Goal: Obtain resource: Download file/media

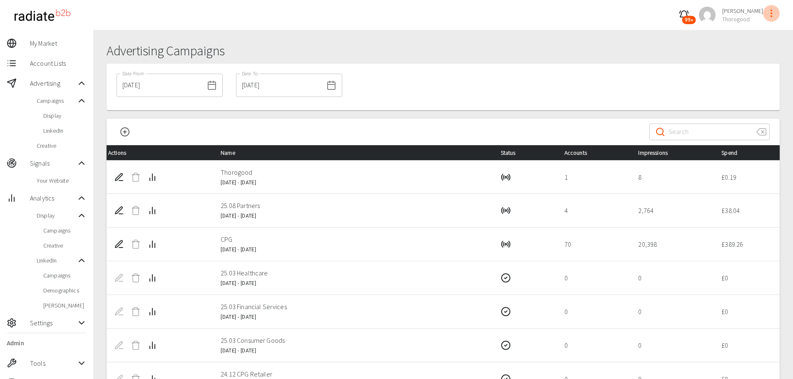
click at [775, 13] on icon "profile-menu" at bounding box center [772, 13] width 10 height 10
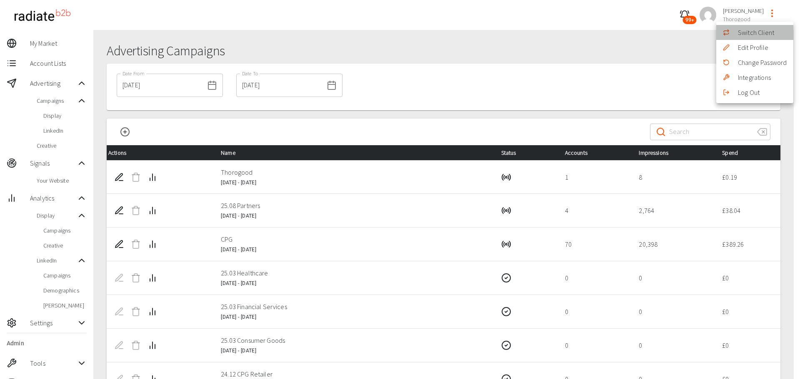
click at [743, 32] on li "Switch Client" at bounding box center [754, 32] width 77 height 15
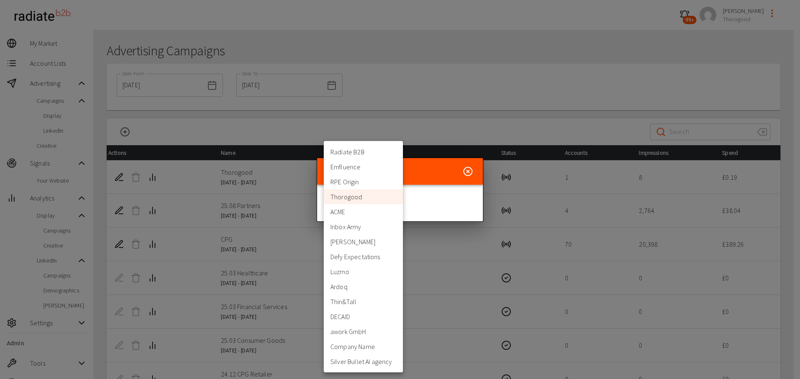
click at [376, 204] on body "99+ [PERSON_NAME] Thorogood My Market Account Lists Advertising Campaigns Displ…" at bounding box center [400, 266] width 800 height 533
click at [353, 254] on li "Defy Expectations" at bounding box center [363, 256] width 79 height 15
type input "399"
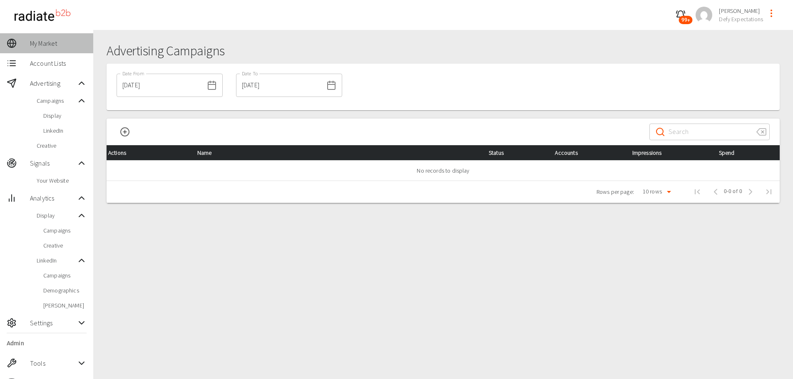
click at [45, 43] on span "My Market" at bounding box center [58, 43] width 57 height 10
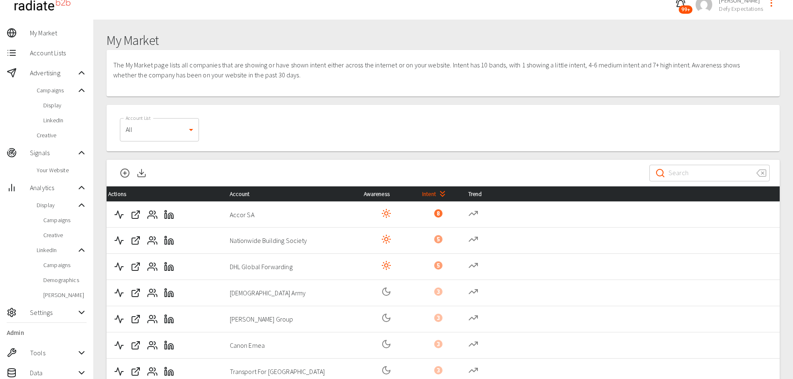
scroll to position [130, 0]
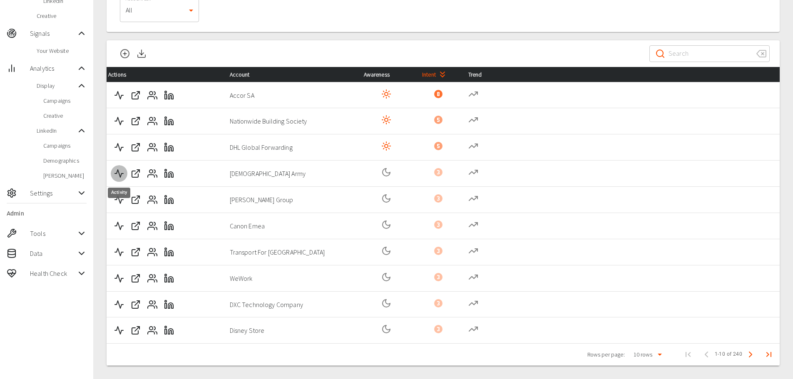
click at [123, 173] on icon "Activity" at bounding box center [119, 174] width 10 height 10
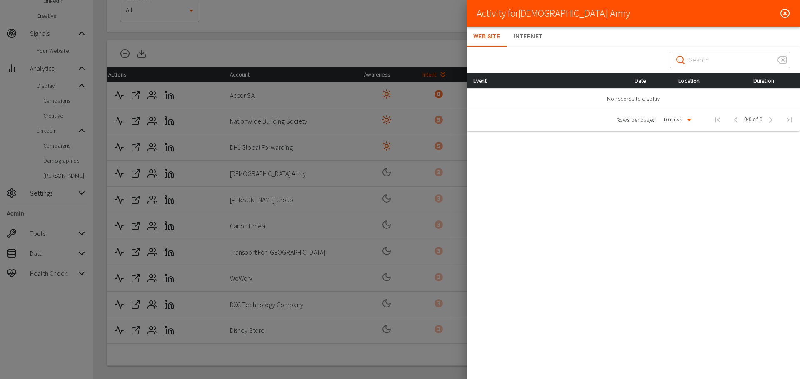
click at [786, 13] on icon at bounding box center [785, 13] width 10 height 10
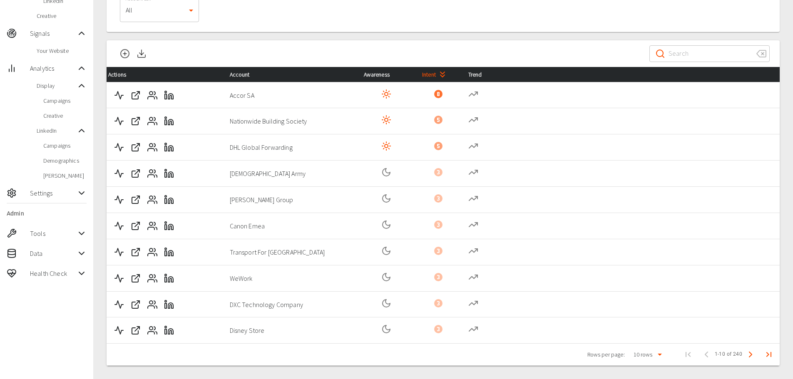
click at [749, 356] on icon "Next Page" at bounding box center [751, 355] width 10 height 10
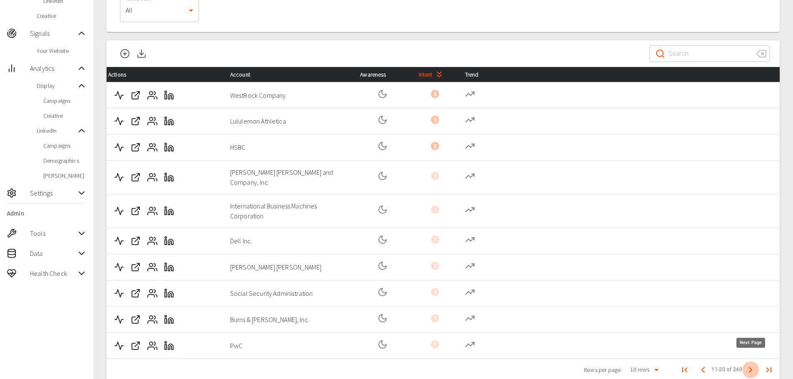
click at [749, 362] on button "Next Page" at bounding box center [751, 370] width 17 height 17
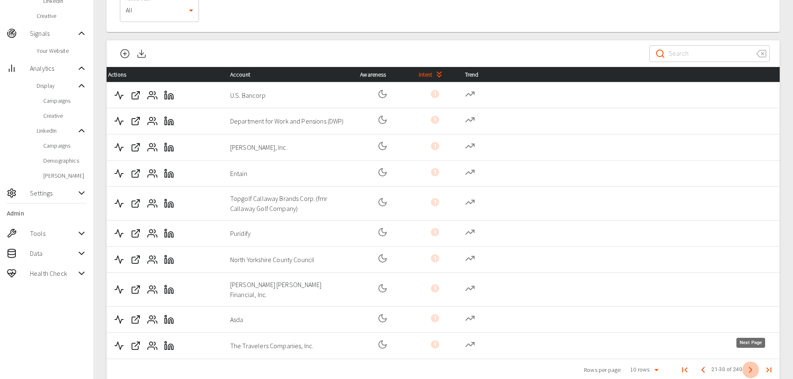
click at [750, 368] on polyline "Next Page" at bounding box center [751, 370] width 2 height 5
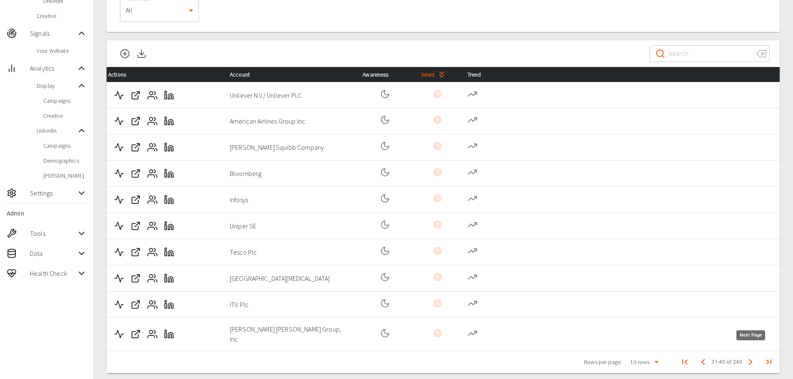
click at [750, 361] on button "Next Page" at bounding box center [751, 362] width 17 height 17
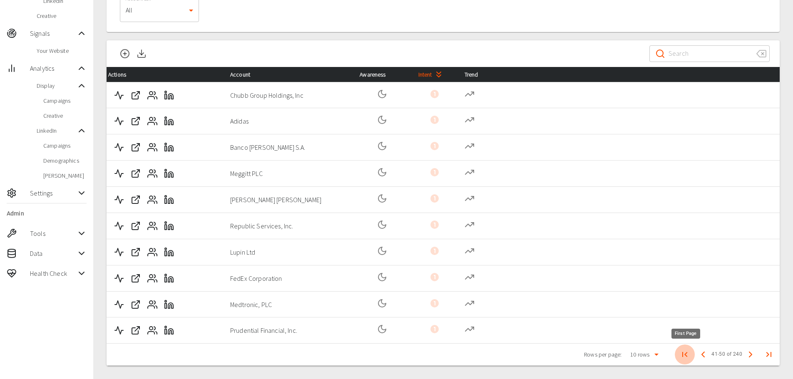
click at [691, 359] on button "First Page" at bounding box center [685, 355] width 20 height 20
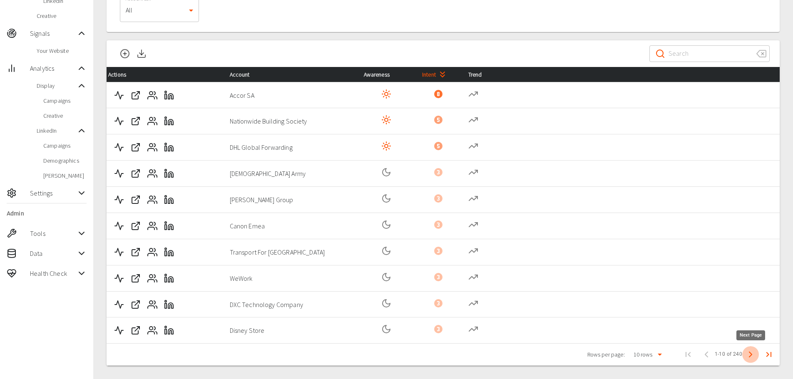
click at [747, 354] on icon "Next Page" at bounding box center [751, 355] width 10 height 10
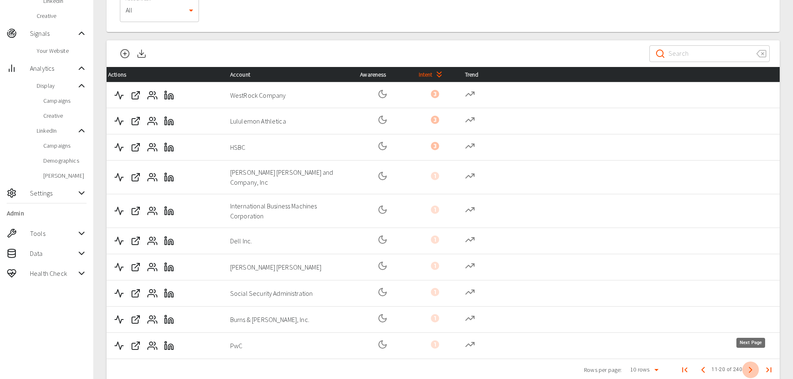
click at [748, 365] on icon "Next Page" at bounding box center [751, 370] width 10 height 10
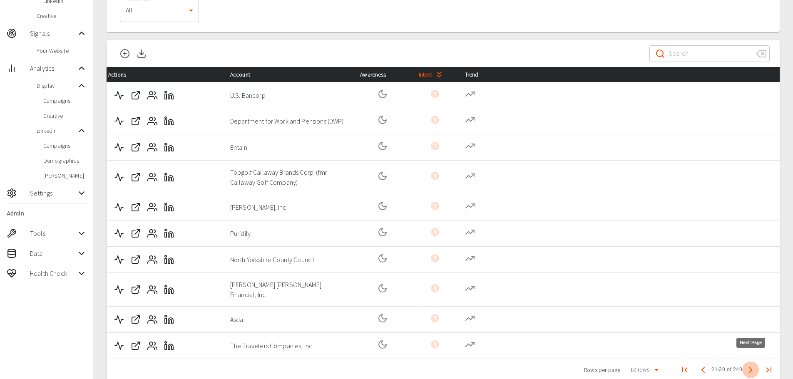
click at [750, 365] on icon "Next Page" at bounding box center [751, 370] width 10 height 10
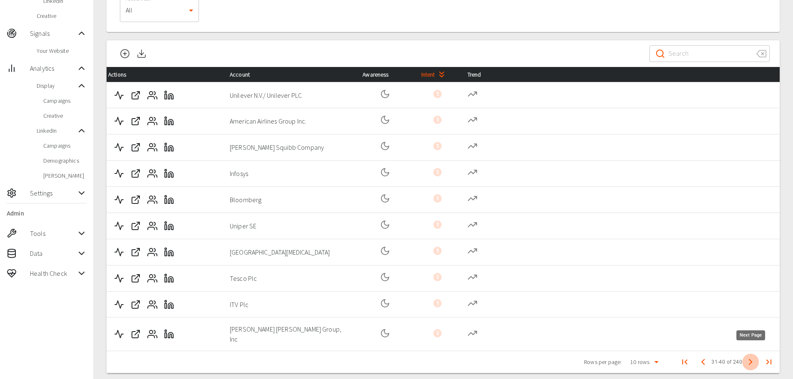
click at [750, 362] on button "Next Page" at bounding box center [751, 362] width 17 height 17
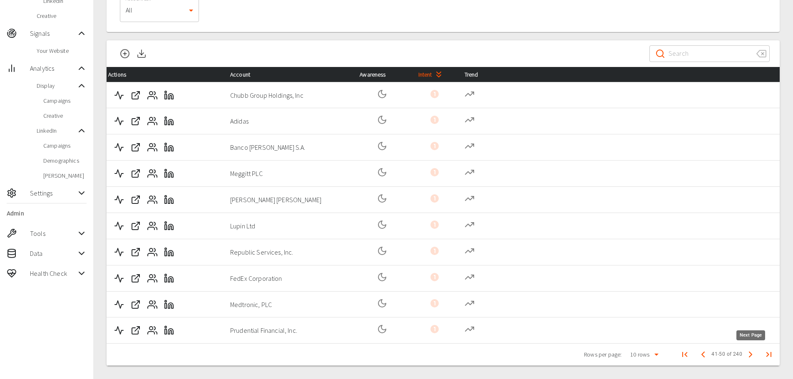
click at [750, 362] on button "Next Page" at bounding box center [751, 354] width 17 height 17
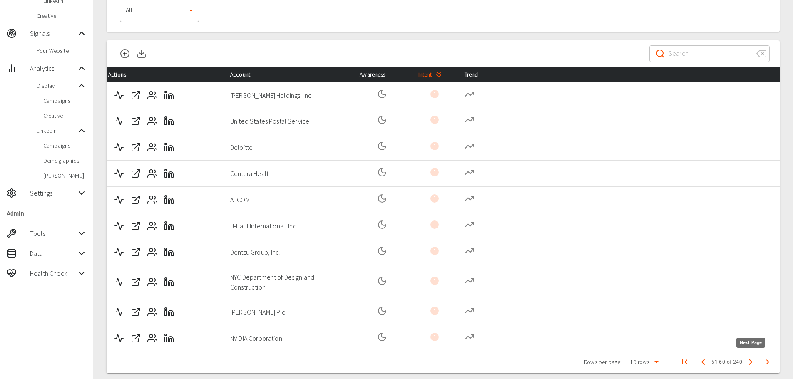
click at [750, 361] on polyline "Next Page" at bounding box center [751, 362] width 2 height 5
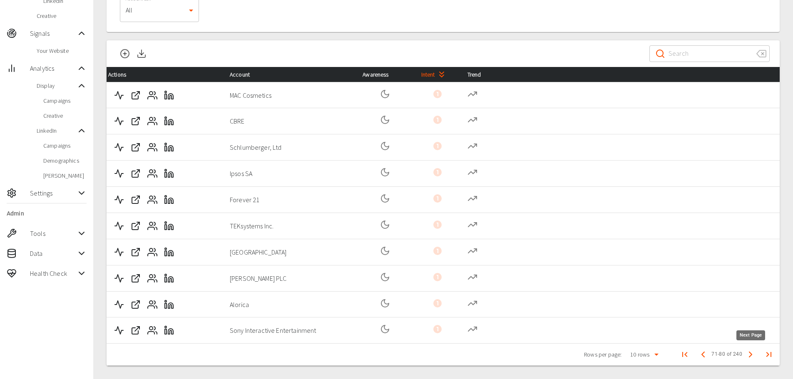
click at [750, 361] on button "Next Page" at bounding box center [751, 354] width 17 height 17
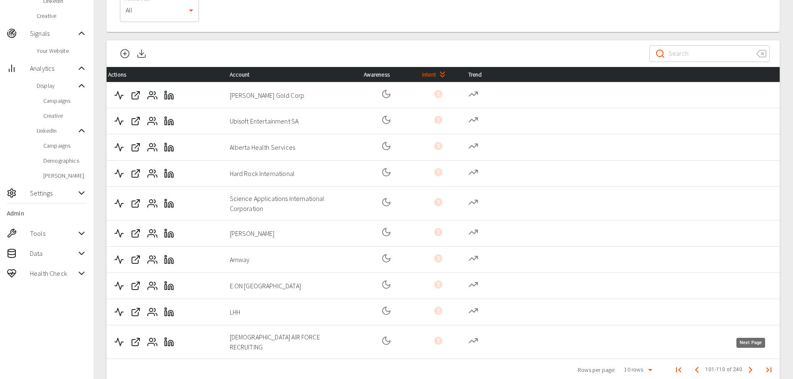
click at [750, 368] on polyline "Next Page" at bounding box center [751, 370] width 2 height 5
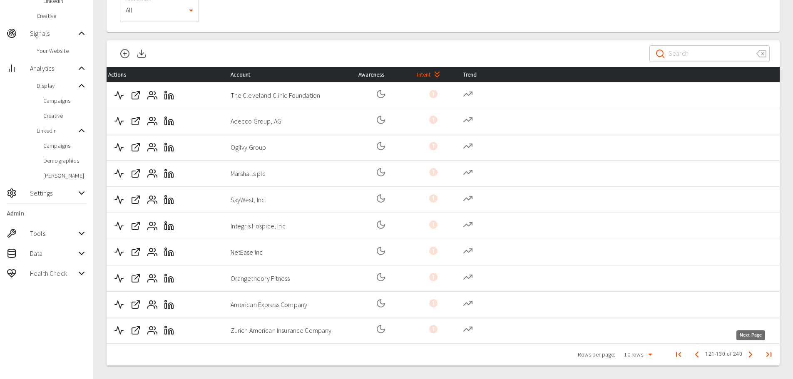
click at [750, 361] on button "Next Page" at bounding box center [751, 354] width 17 height 17
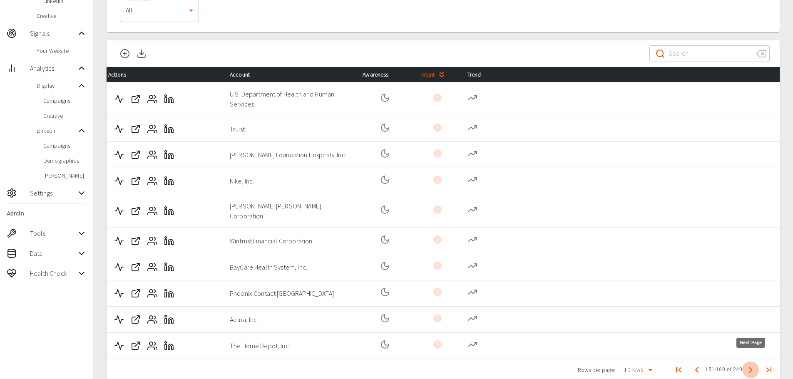
click at [750, 368] on polyline "Next Page" at bounding box center [751, 370] width 2 height 5
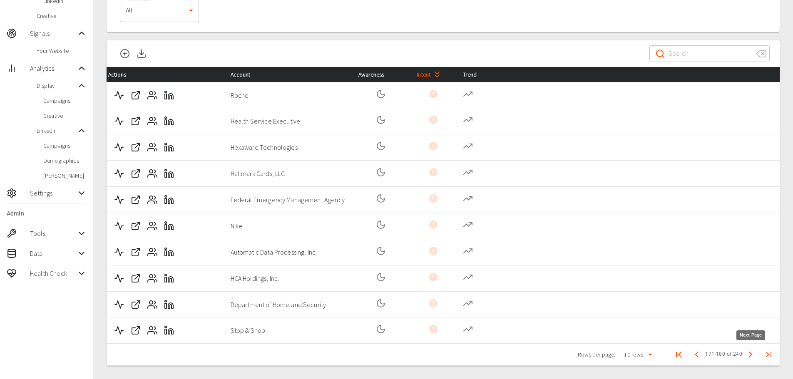
click at [750, 361] on button "Next Page" at bounding box center [751, 354] width 17 height 17
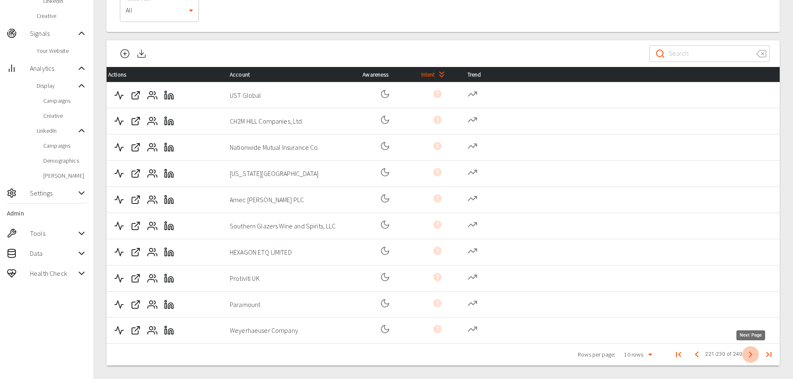
click at [750, 361] on button "Next Page" at bounding box center [751, 354] width 17 height 17
click at [750, 361] on span "Next Page" at bounding box center [751, 354] width 17 height 17
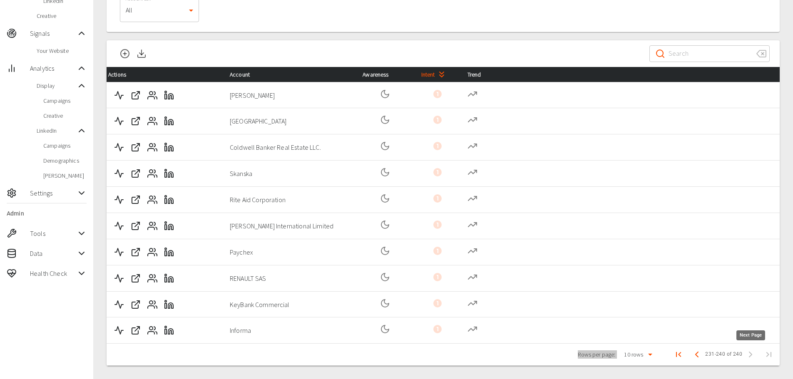
click at [750, 361] on span "Next Page" at bounding box center [751, 354] width 17 height 17
click at [720, 210] on td at bounding box center [620, 200] width 319 height 26
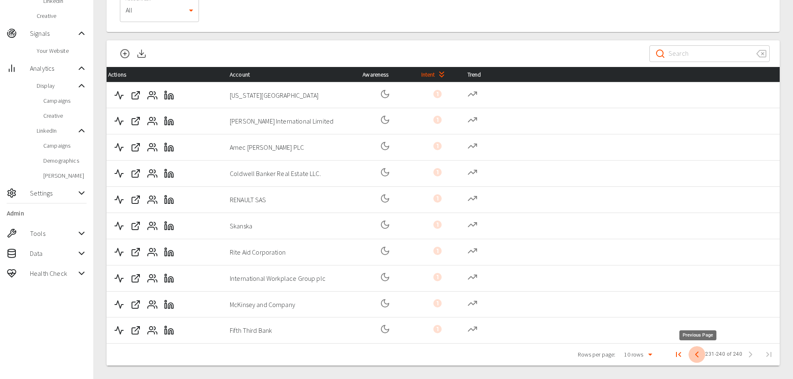
click at [700, 356] on icon "Previous Page" at bounding box center [697, 355] width 10 height 10
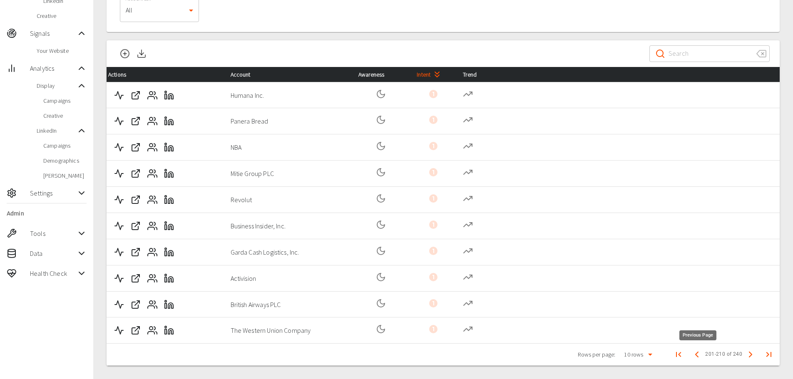
click at [700, 356] on icon "Previous Page" at bounding box center [697, 355] width 10 height 10
click at [680, 357] on icon "First Page" at bounding box center [679, 355] width 10 height 10
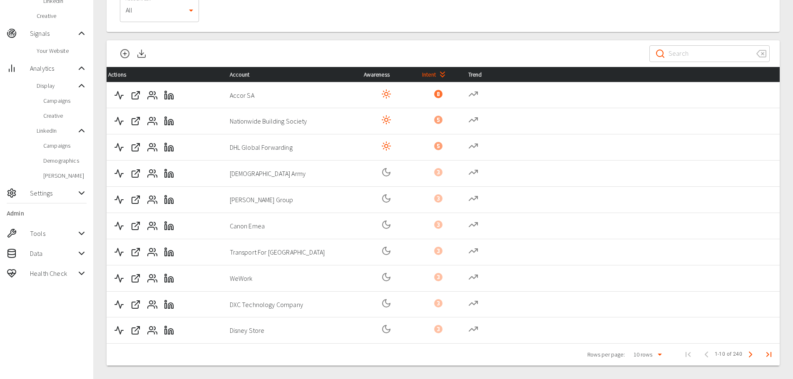
click at [227, 173] on td "[DEMOGRAPHIC_DATA] Army" at bounding box center [290, 174] width 134 height 26
click at [470, 171] on icon at bounding box center [474, 172] width 10 height 10
click at [122, 174] on polyline "Activity" at bounding box center [119, 173] width 8 height 7
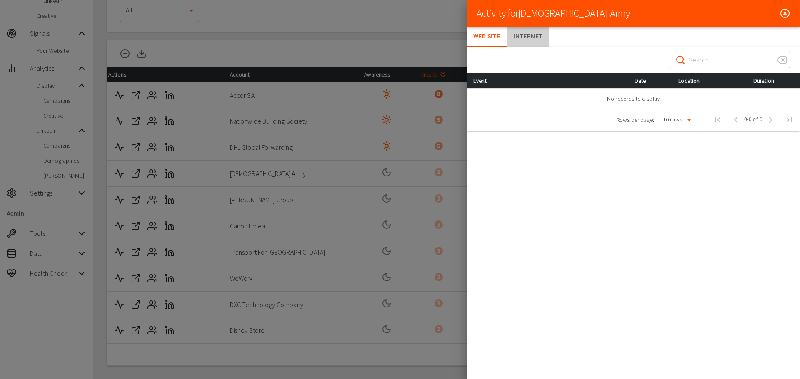
click at [527, 34] on button "Internet" at bounding box center [527, 37] width 42 height 20
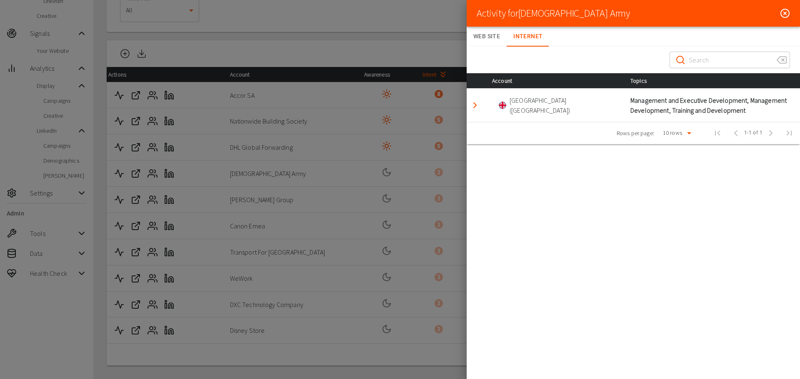
click at [473, 105] on icon "Detail panel visibility toggle" at bounding box center [475, 105] width 10 height 10
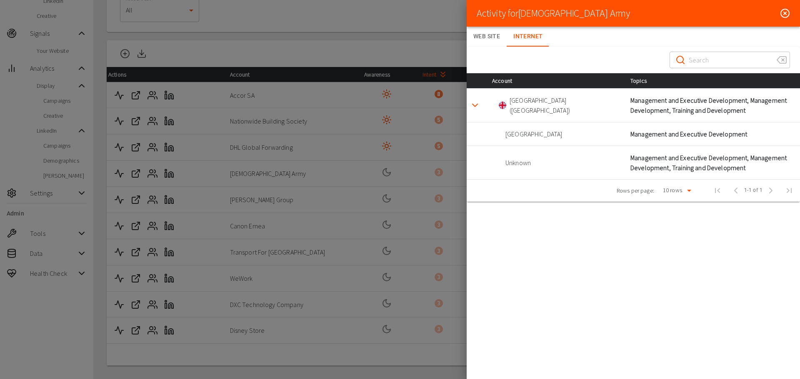
click at [785, 12] on line at bounding box center [784, 13] width 2 height 2
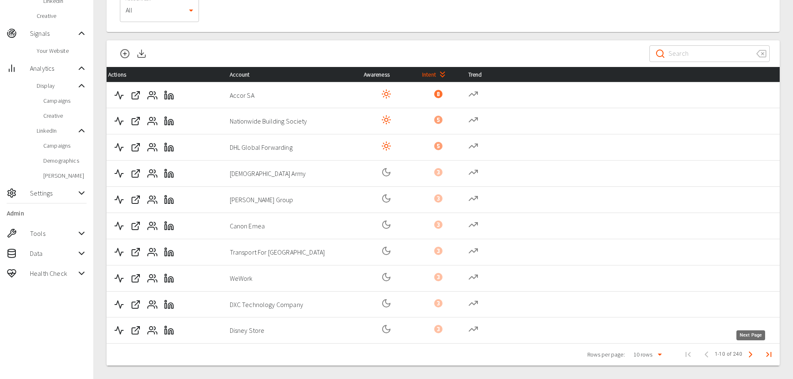
click at [754, 358] on icon "Next Page" at bounding box center [751, 355] width 10 height 10
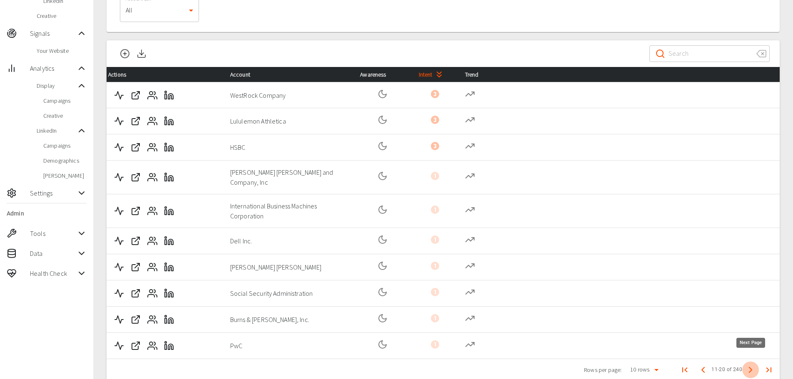
click at [753, 365] on icon "Next Page" at bounding box center [751, 370] width 10 height 10
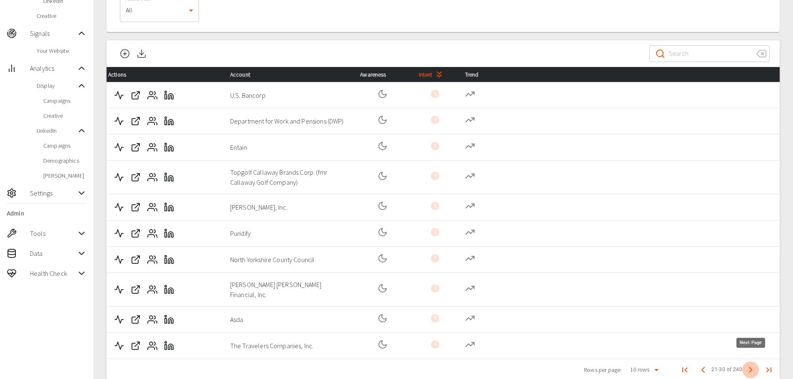
click at [753, 365] on icon "Next Page" at bounding box center [751, 370] width 10 height 10
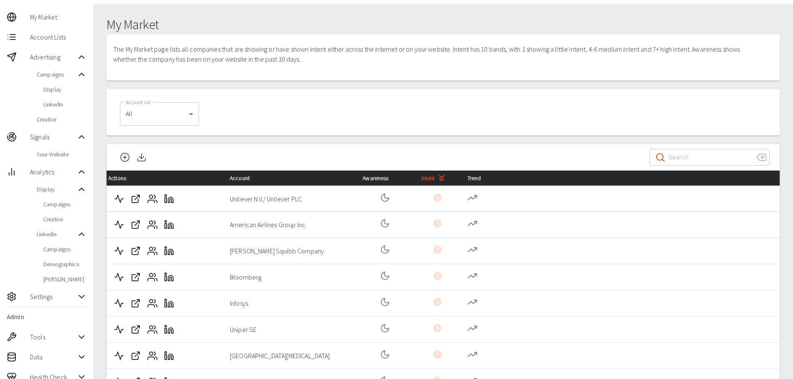
scroll to position [0, 0]
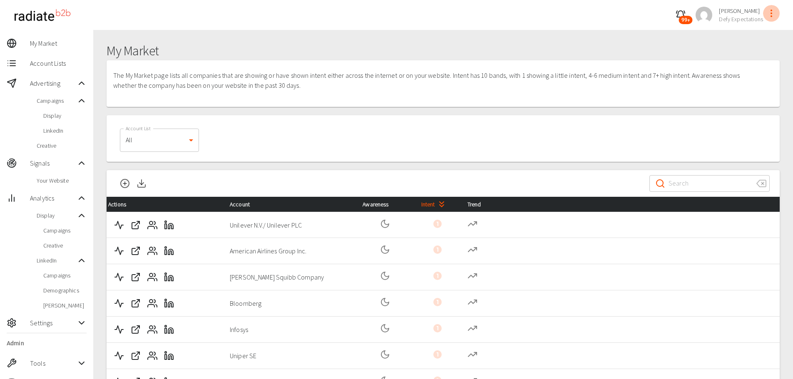
click at [772, 12] on icon "profile-menu" at bounding box center [772, 13] width 10 height 10
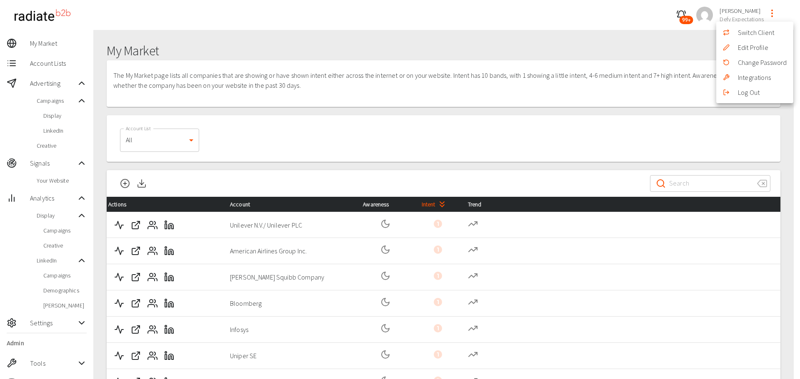
click at [615, 82] on div at bounding box center [400, 189] width 800 height 379
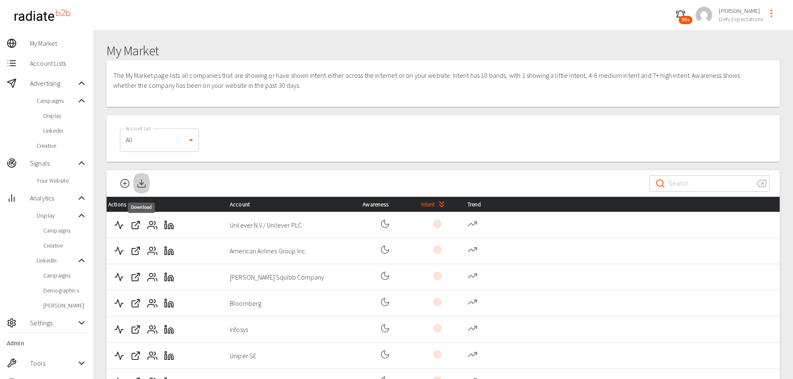
click at [141, 182] on icon "Download" at bounding box center [142, 184] width 10 height 10
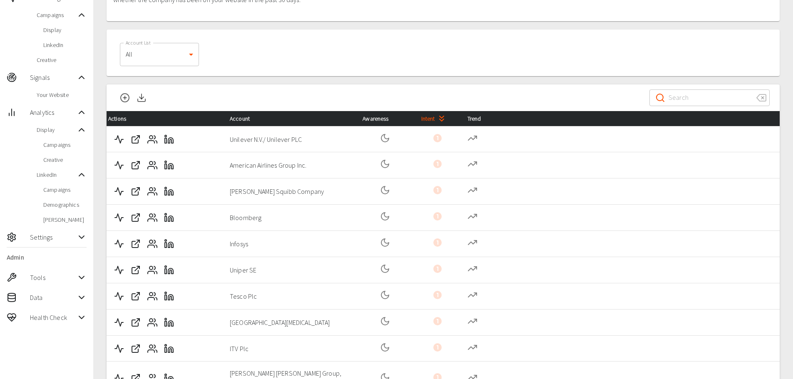
scroll to position [130, 0]
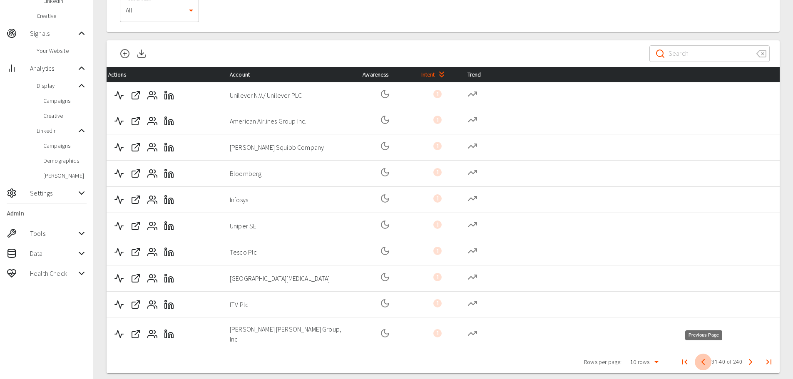
click at [701, 357] on icon "Previous Page" at bounding box center [703, 362] width 10 height 10
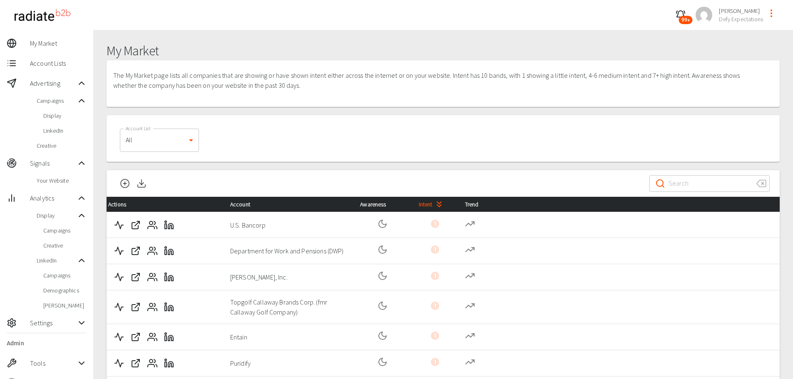
scroll to position [137, 0]
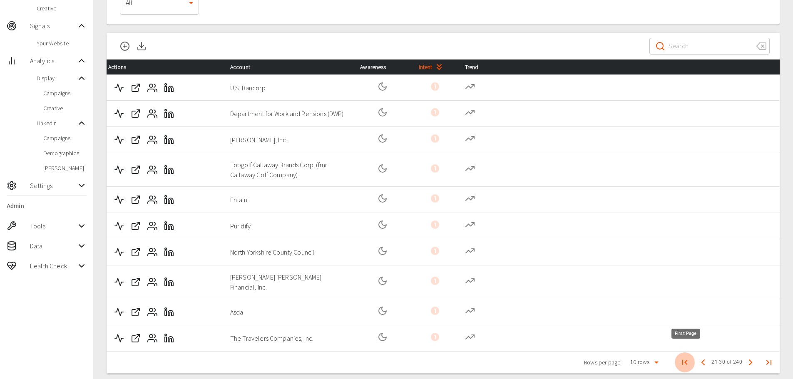
click at [687, 360] on icon "First Page" at bounding box center [685, 362] width 5 height 5
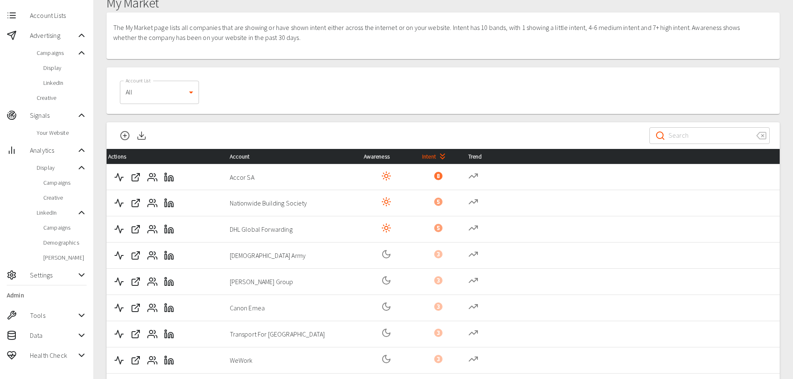
scroll to position [0, 0]
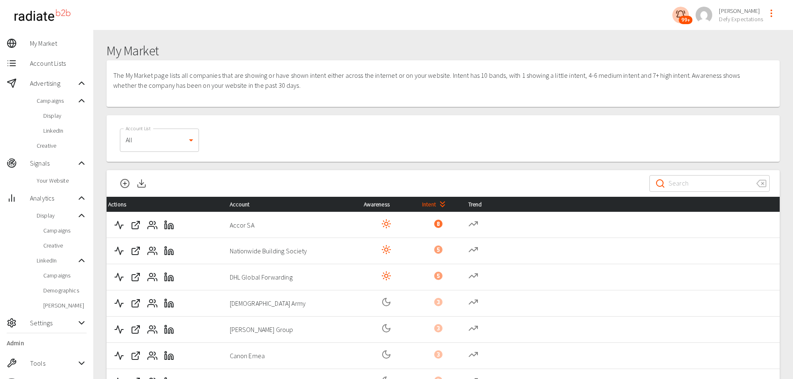
click at [681, 15] on icon "button" at bounding box center [681, 15] width 10 height 10
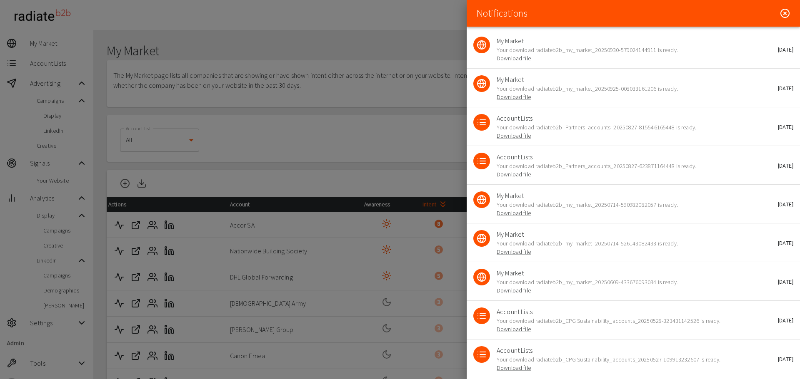
click at [514, 62] on link "Download file" at bounding box center [513, 58] width 34 height 7
click at [259, 232] on div at bounding box center [400, 189] width 800 height 379
click at [783, 14] on icon at bounding box center [784, 13] width 2 height 2
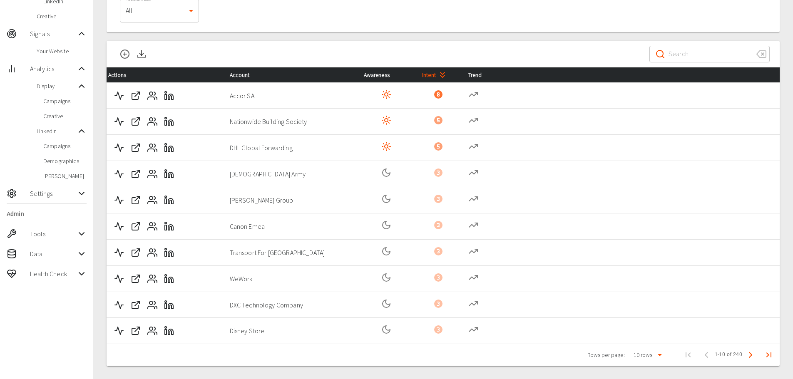
scroll to position [130, 0]
click at [63, 52] on span "Your Website" at bounding box center [62, 51] width 50 height 8
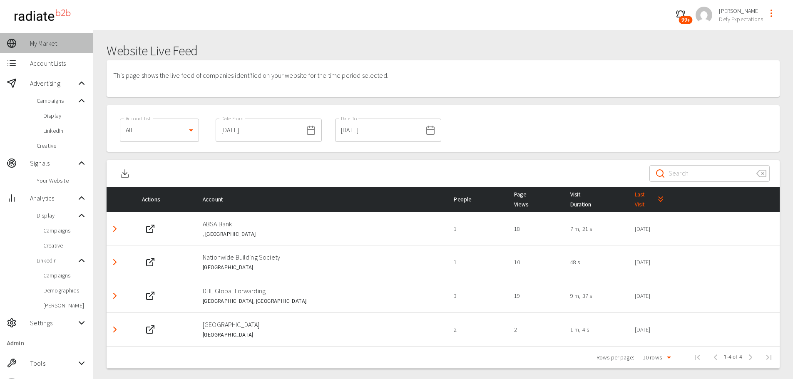
click at [36, 45] on span "My Market" at bounding box center [58, 43] width 57 height 10
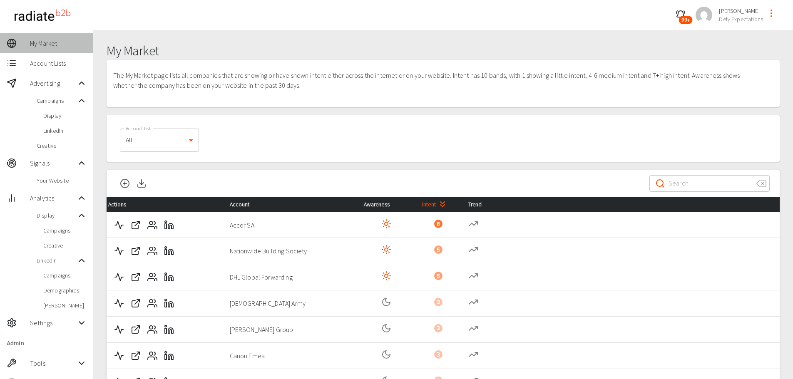
click at [60, 41] on span "My Market" at bounding box center [58, 43] width 57 height 10
